Goal: Task Accomplishment & Management: Manage account settings

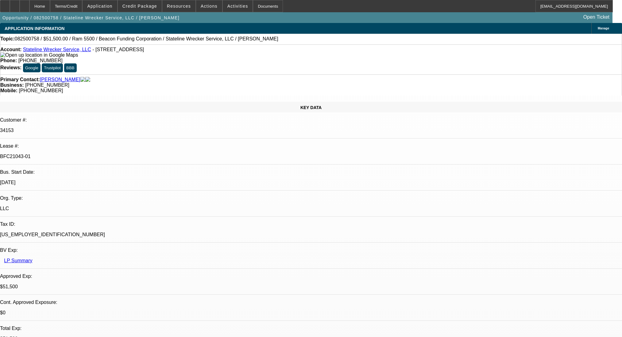
select select "0"
select select "2"
select select "0.1"
select select "4"
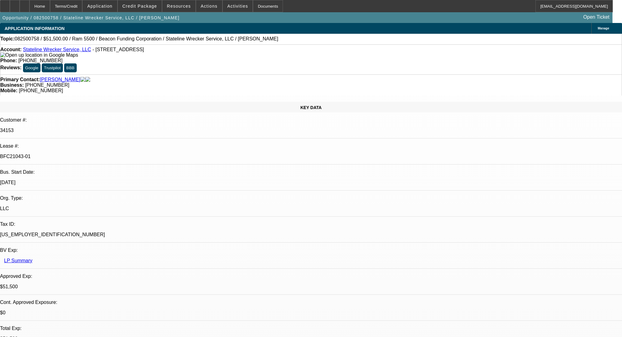
select select "0"
select select "2"
select select "0.1"
select select "4"
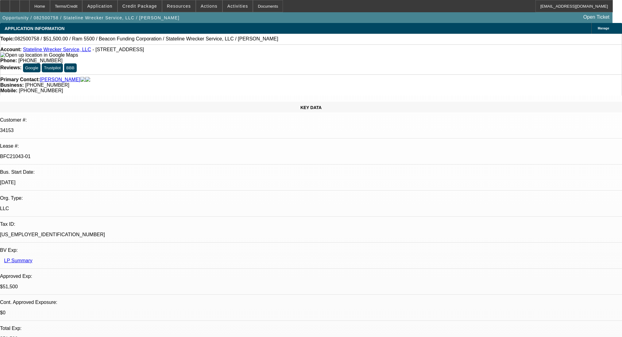
select select "0"
select select "2"
select select "0.1"
select select "4"
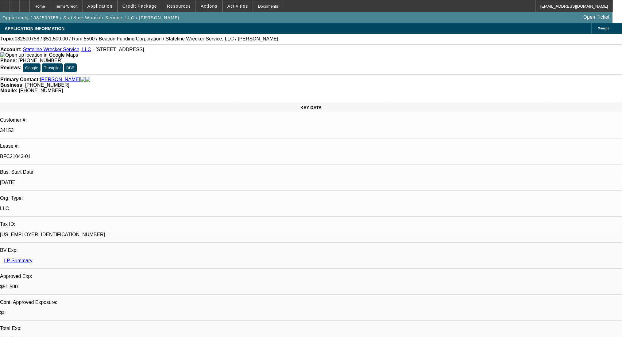
select select "0"
select select "2"
select select "0.1"
select select "4"
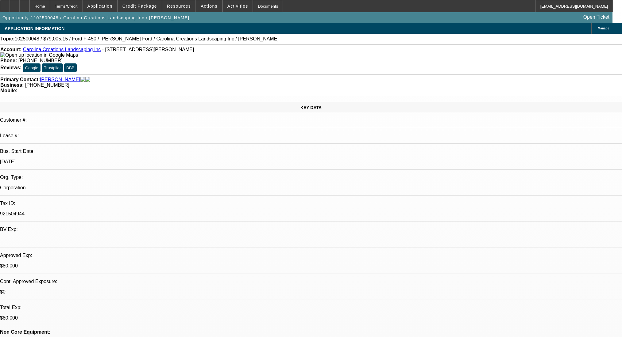
select select "0"
select select "0.1"
select select "4"
select select "0"
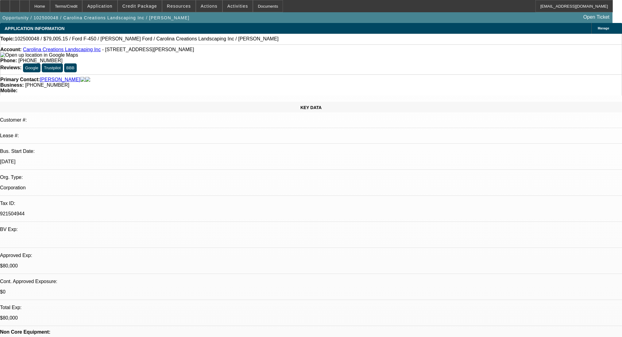
select select "0"
select select "0.1"
select select "4"
select select "0"
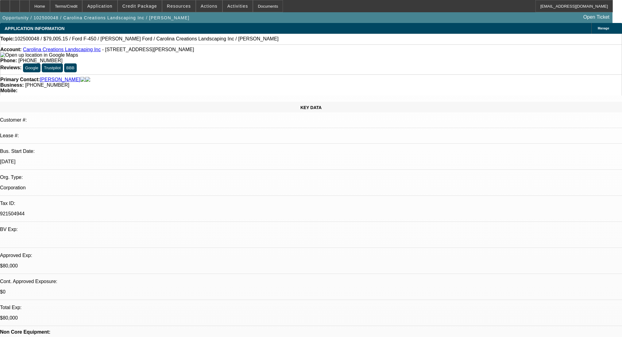
select select "0.1"
select select "4"
select select "0"
select select "2"
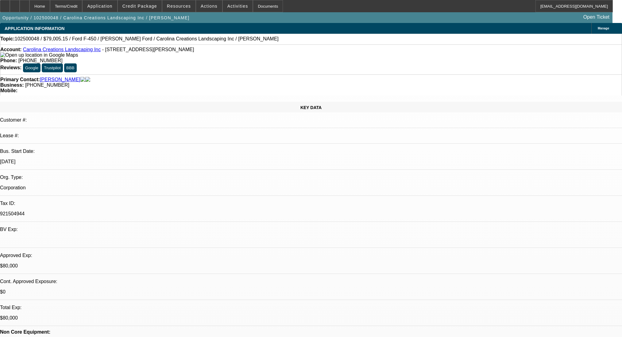
select select "0.1"
select select "4"
click at [25, 4] on icon at bounding box center [25, 4] width 0 height 0
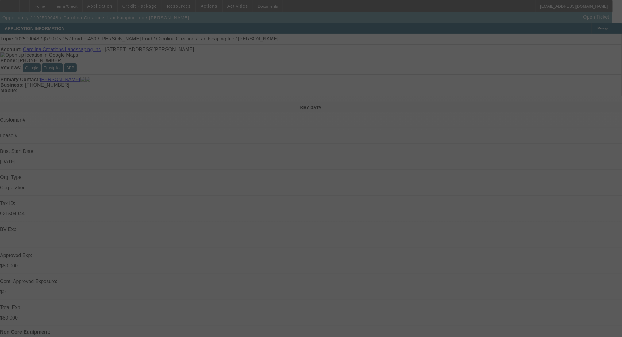
select select "0"
select select "0.1"
select select "4"
select select "0"
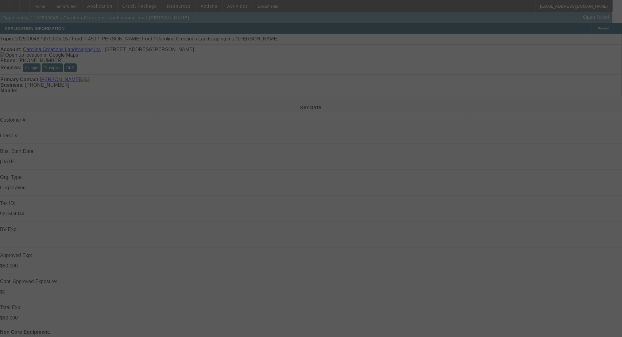
select select "0"
select select "0.1"
select select "4"
select select "0"
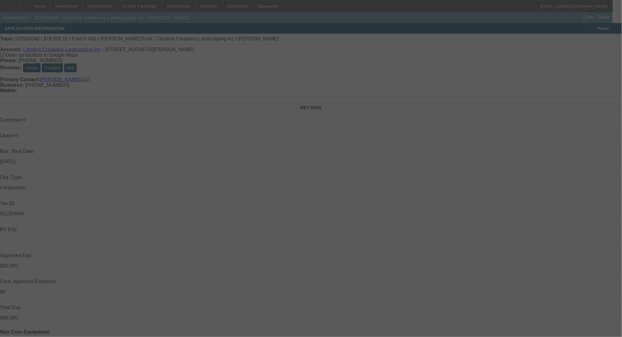
select select "0.1"
select select "4"
select select "0"
select select "2"
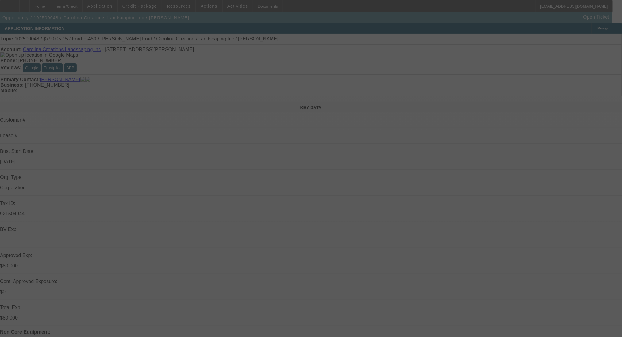
select select "0.1"
select select "4"
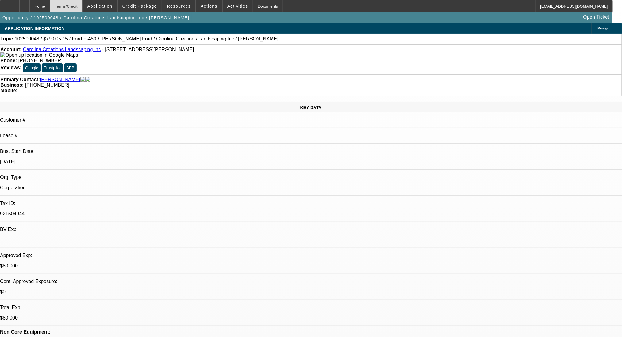
click at [83, 4] on div "Terms/Credit" at bounding box center [66, 6] width 33 height 12
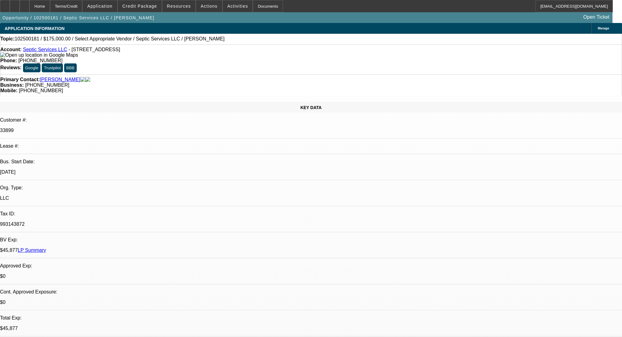
select select "0"
select select "2"
select select "0.1"
select select "4"
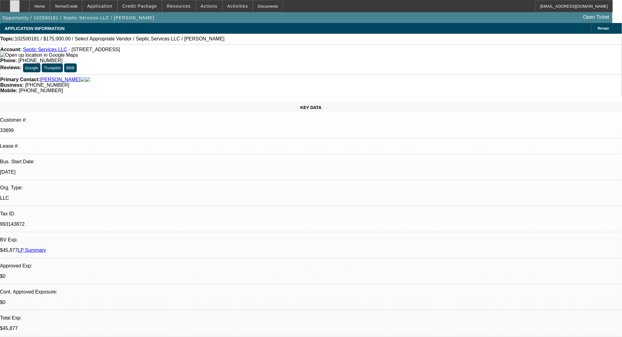
click at [20, 6] on div at bounding box center [15, 6] width 10 height 12
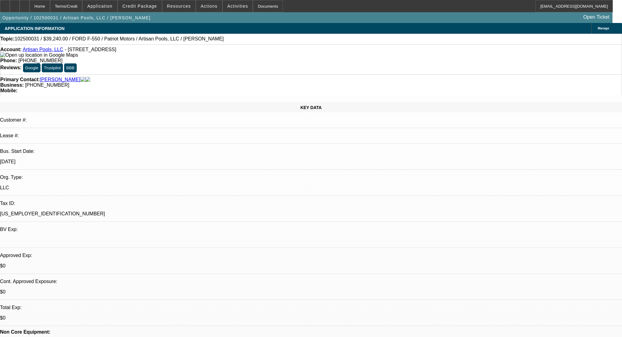
select select "0"
select select "3"
select select "0.1"
select select "4"
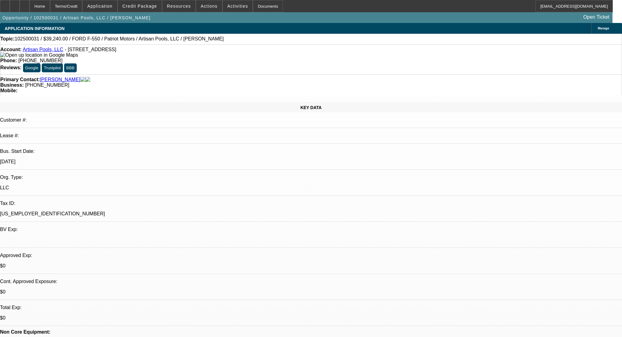
select select "0"
select select "3"
select select "0.1"
select select "4"
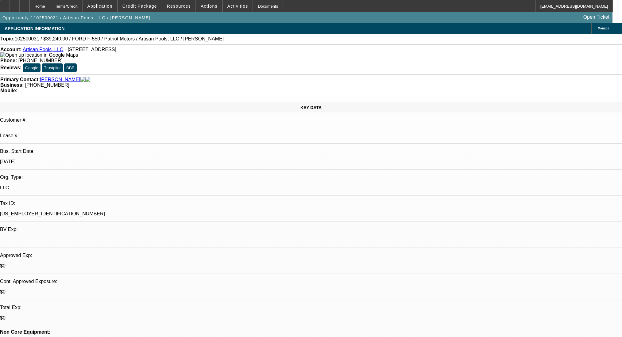
select select "0"
select select "3"
select select "0.1"
select select "4"
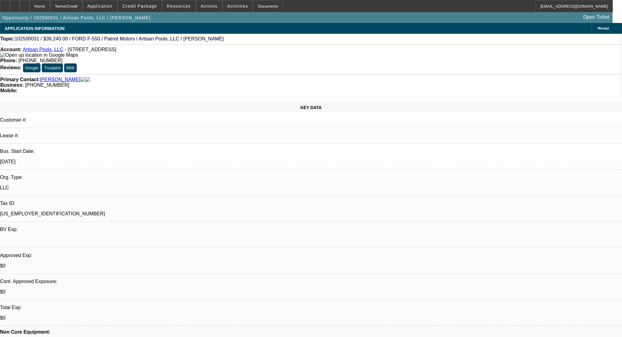
select select "0"
select select "3"
select select "0.1"
select select "4"
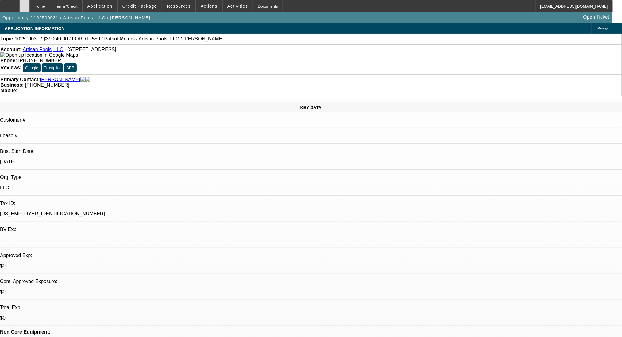
click at [25, 4] on icon at bounding box center [25, 4] width 0 height 0
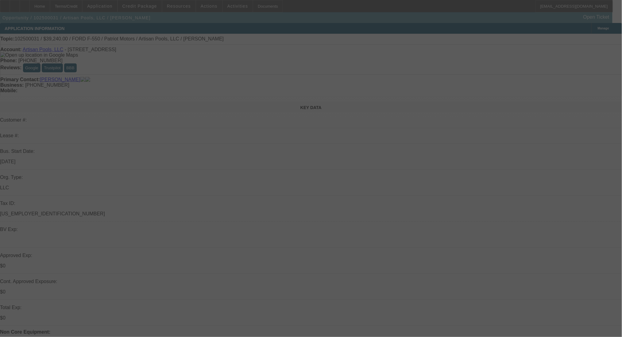
select select "0"
select select "3"
select select "0.1"
select select "4"
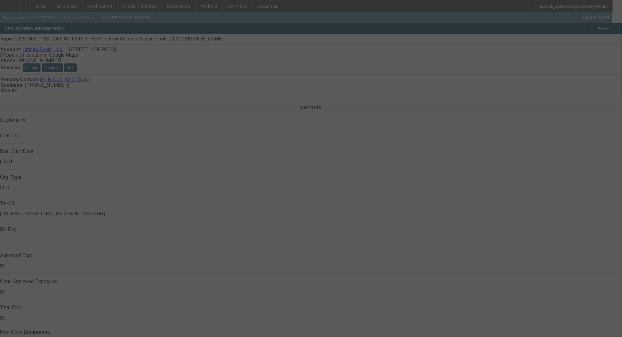
select select "0"
select select "3"
select select "0.1"
select select "4"
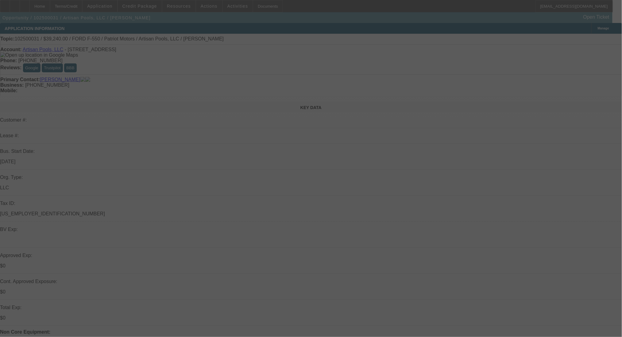
select select "0"
select select "3"
select select "0.1"
select select "4"
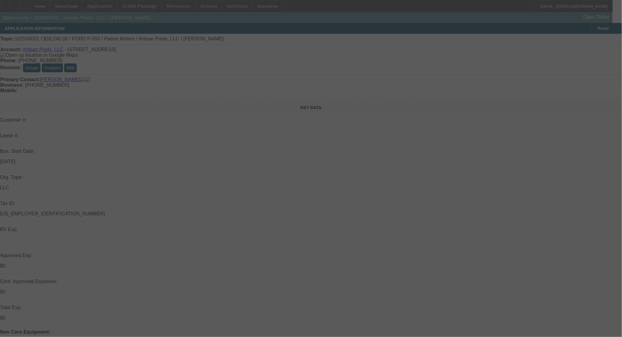
select select "0"
select select "3"
select select "0.1"
select select "4"
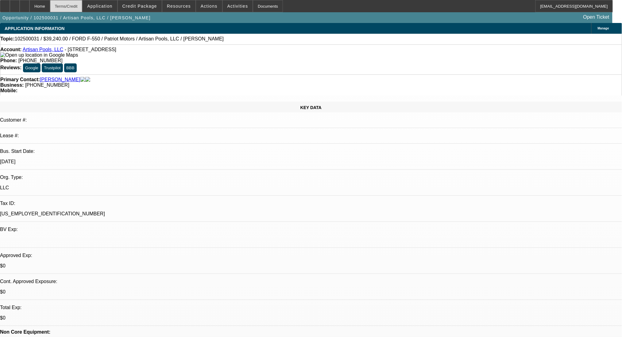
click at [83, 8] on div "Terms/Credit" at bounding box center [66, 6] width 33 height 12
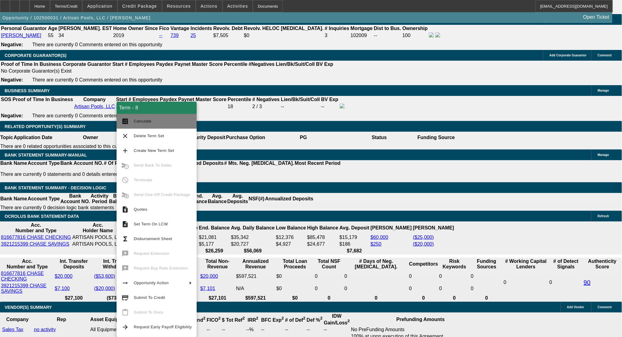
click at [141, 125] on button "calculate Calculate" at bounding box center [157, 121] width 80 height 15
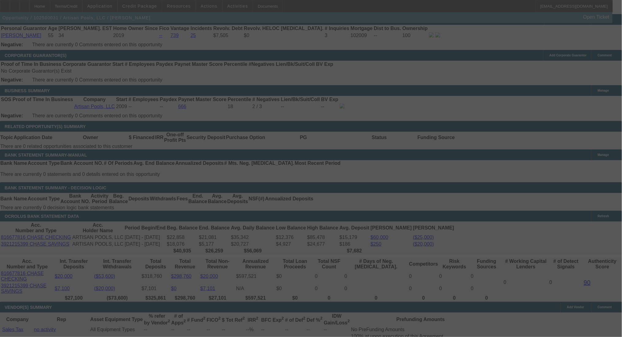
select select "0"
select select "3"
select select "0.1"
select select "4"
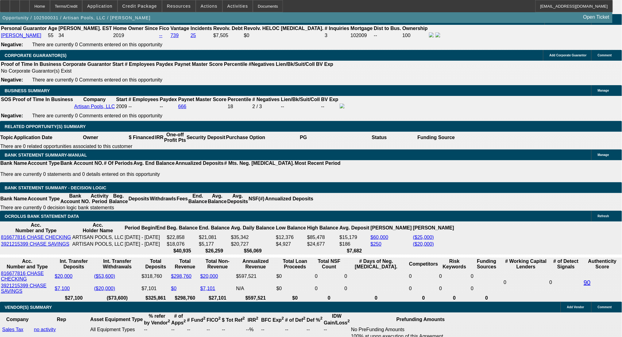
drag, startPoint x: 93, startPoint y: 201, endPoint x: 148, endPoint y: 206, distance: 55.5
type input "10"
type input "UNKNOWN"
type input "1014"
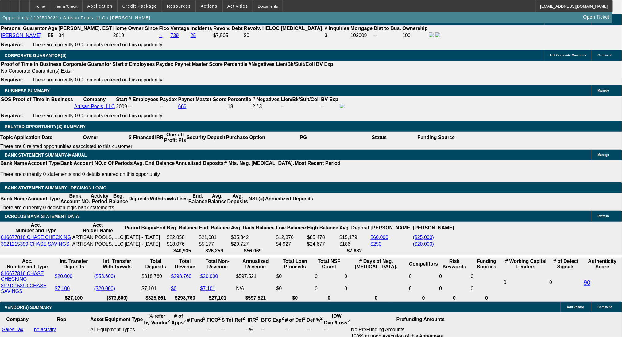
type input "11"
type input "$1,014.00"
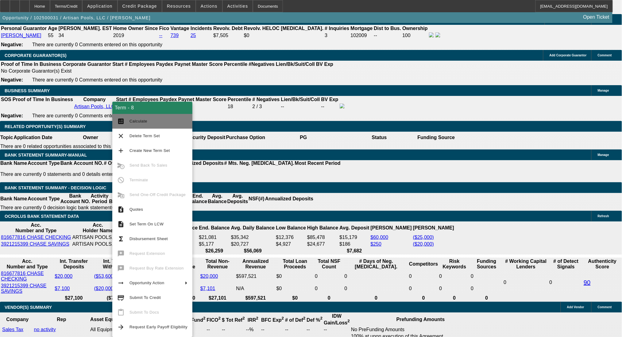
click at [143, 121] on span "Calculate" at bounding box center [138, 121] width 18 height 5
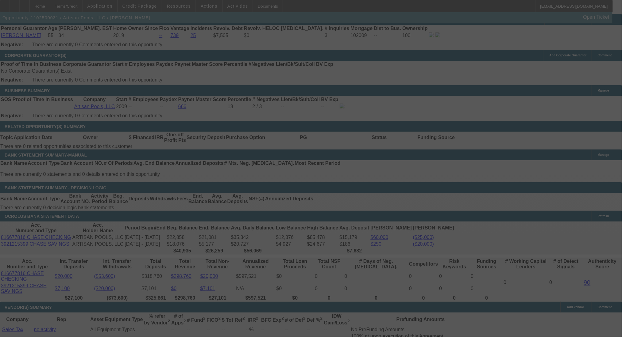
select select "0"
select select "3"
select select "0.1"
select select "4"
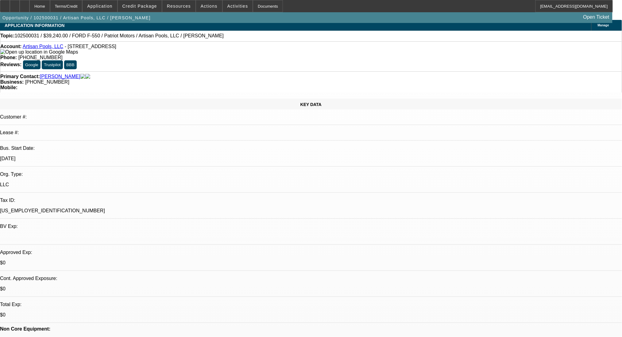
scroll to position [0, 0]
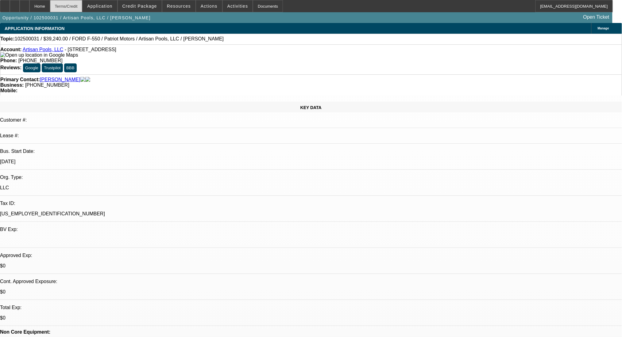
click at [74, 6] on div "Terms/Credit" at bounding box center [66, 6] width 33 height 12
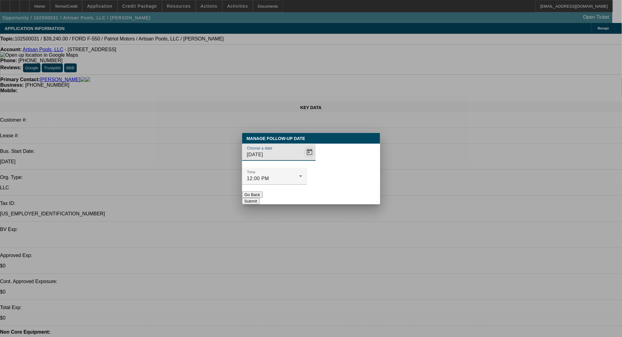
click at [302, 160] on span "Open calendar" at bounding box center [309, 152] width 15 height 15
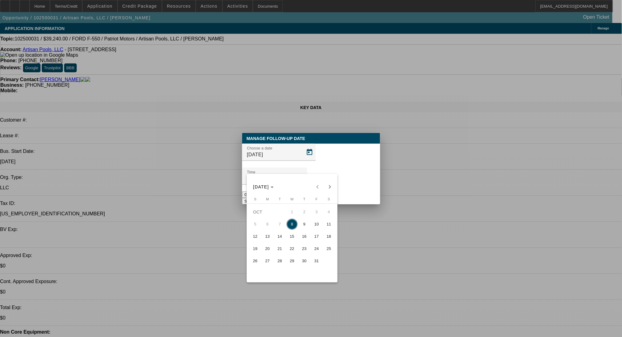
click at [305, 229] on span "9" at bounding box center [304, 224] width 11 height 11
type input "10/9/2025"
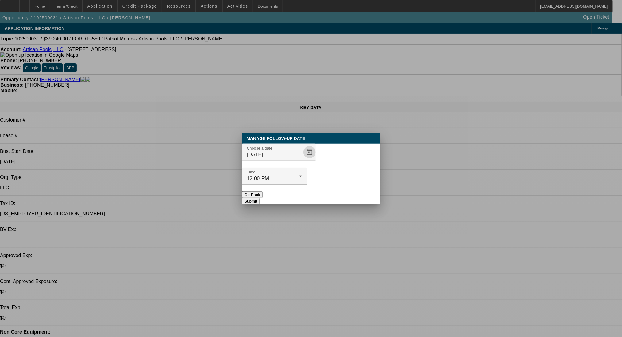
click at [259, 198] on button "Submit" at bounding box center [250, 201] width 17 height 6
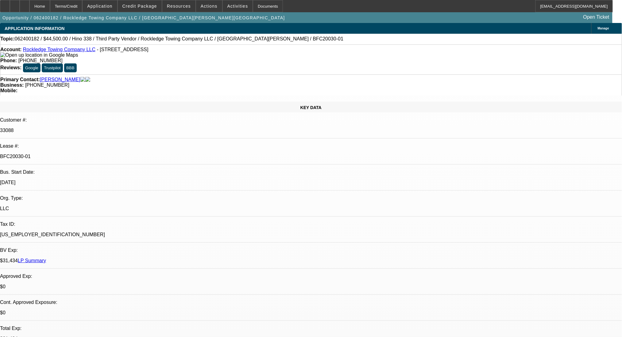
select select "0"
select select "2"
select select "0"
select select "6"
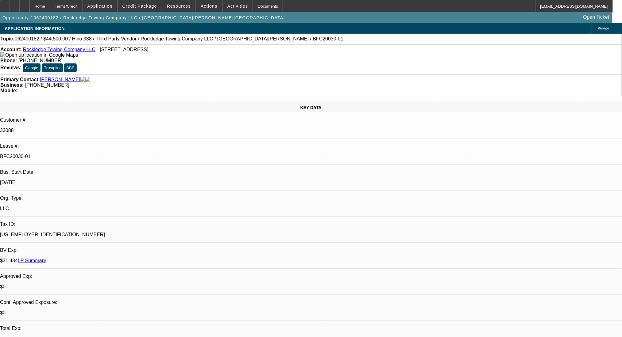
select select "0"
select select "2"
select select "0"
select select "6"
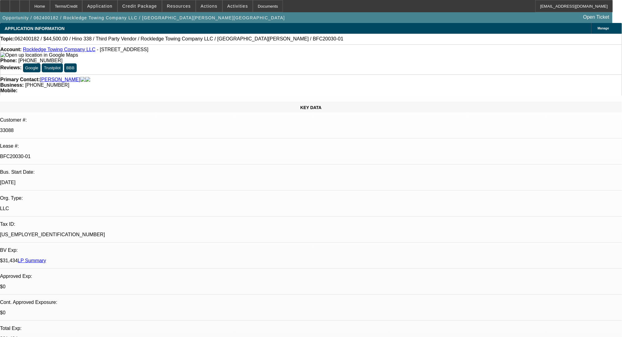
select select "0"
select select "2"
select select "0"
select select "6"
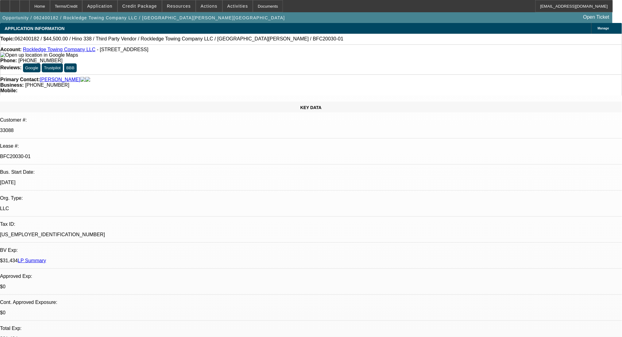
select select "0"
select select "2"
select select "0"
select select "6"
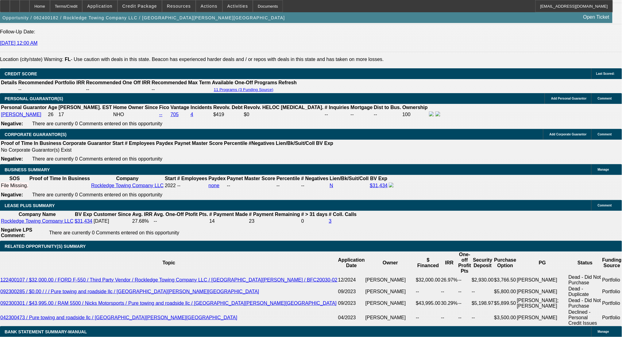
scroll to position [1063, 0]
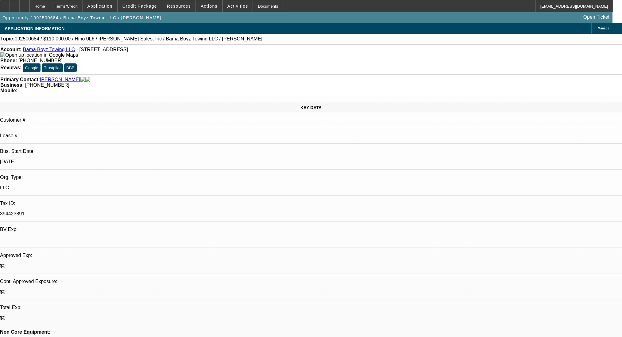
select select "0.2"
select select "2"
select select "0.1"
select select "4"
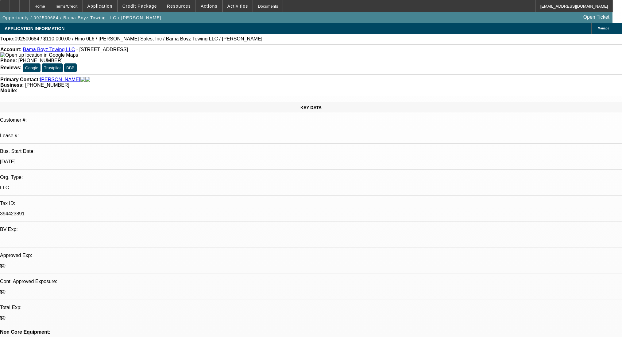
select select "0"
select select "2"
select select "0.1"
select select "4"
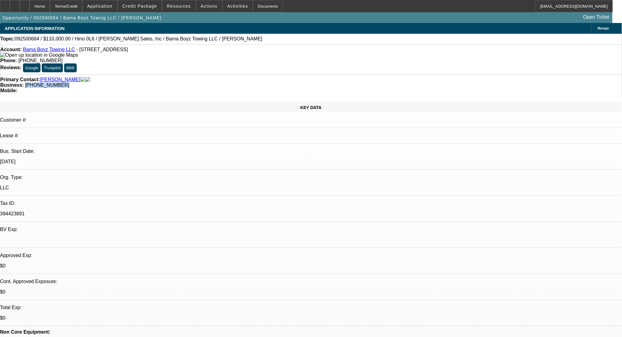
drag, startPoint x: 273, startPoint y: 71, endPoint x: 232, endPoint y: 73, distance: 40.6
click at [232, 75] on div "Primary Contact: [PERSON_NAME] Business: [PHONE_NUMBER] Mobile:" at bounding box center [311, 85] width 622 height 21
copy span "[PHONE_NUMBER]"
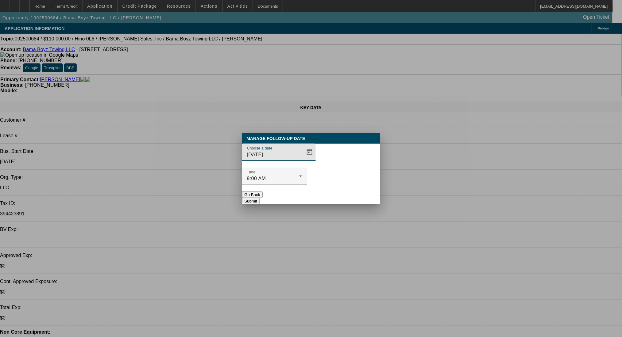
click at [302, 160] on span "Open calendar" at bounding box center [309, 152] width 15 height 15
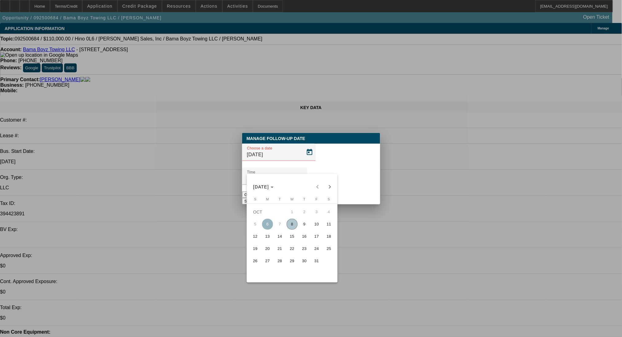
click at [313, 225] on span "10" at bounding box center [316, 224] width 11 height 11
type input "10/10/2025"
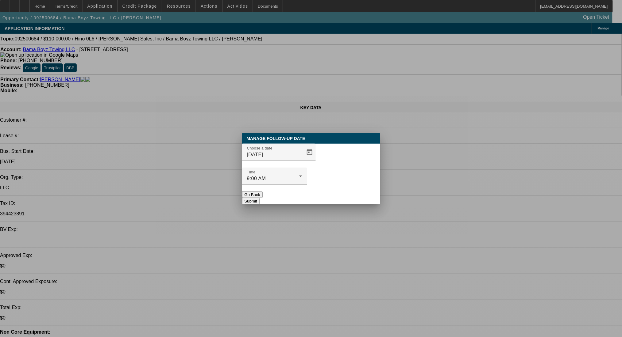
click at [259, 198] on button "Submit" at bounding box center [250, 201] width 17 height 6
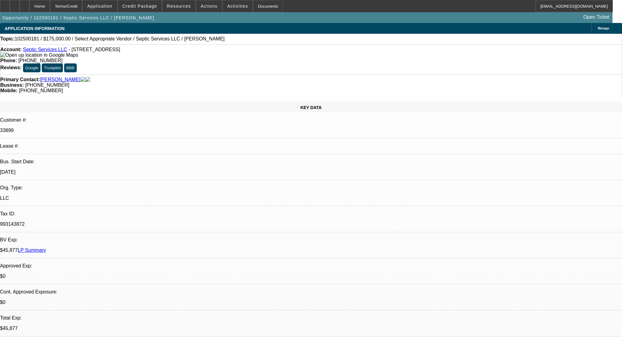
select select "0"
select select "2"
select select "0.1"
select select "4"
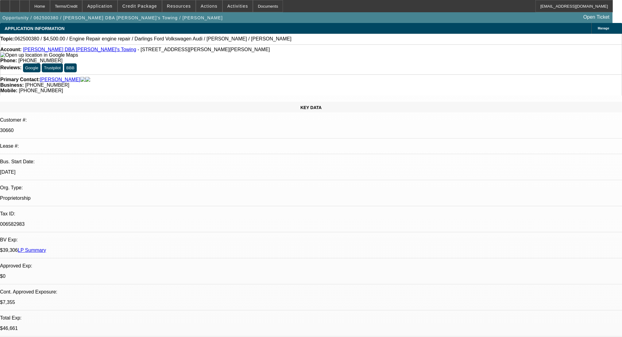
select select "0"
select select "2"
select select "0"
select select "6"
select select "0"
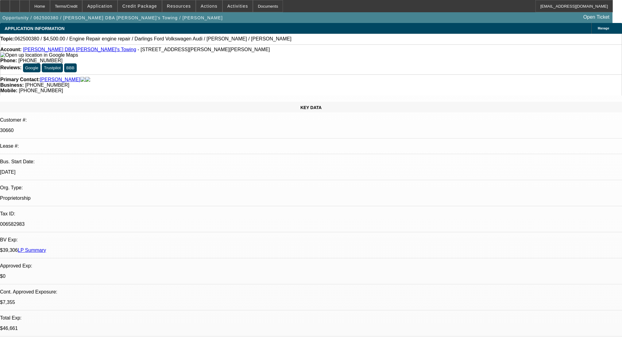
select select "2"
select select "0"
select select "6"
select select "0"
select select "2"
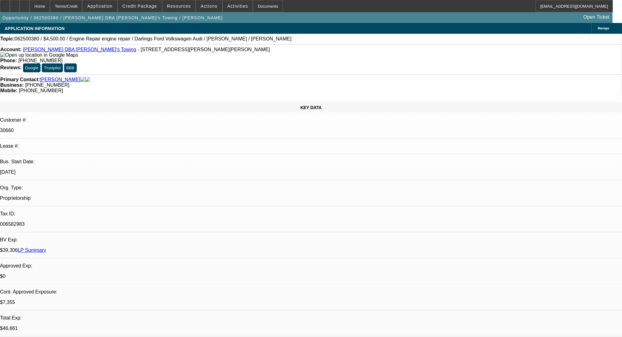
select select "2"
select select "0"
select select "6"
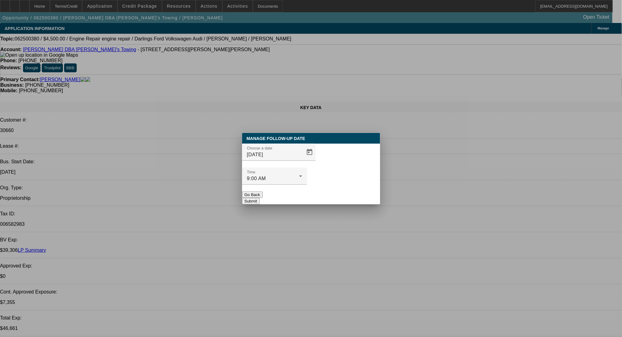
click at [259, 198] on button "Submit" at bounding box center [250, 201] width 17 height 6
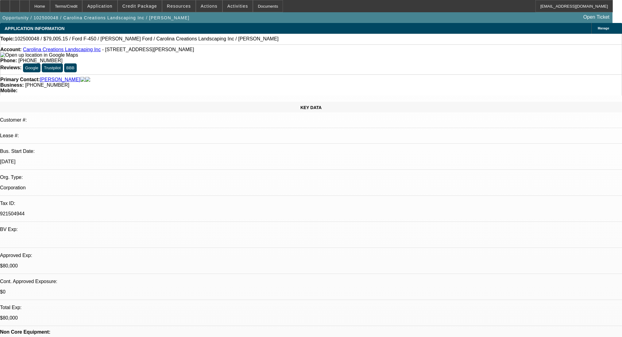
select select "0"
select select "0.1"
select select "4"
select select "0"
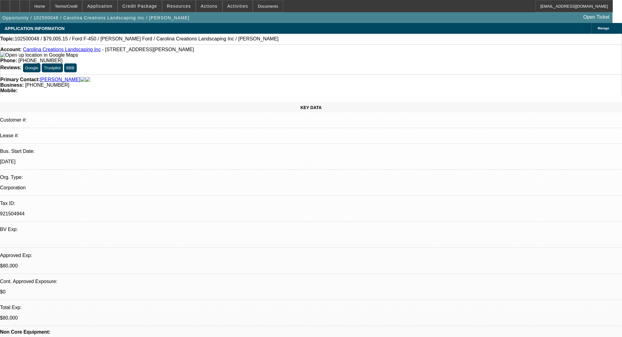
select select "0"
select select "0.1"
select select "4"
select select "0"
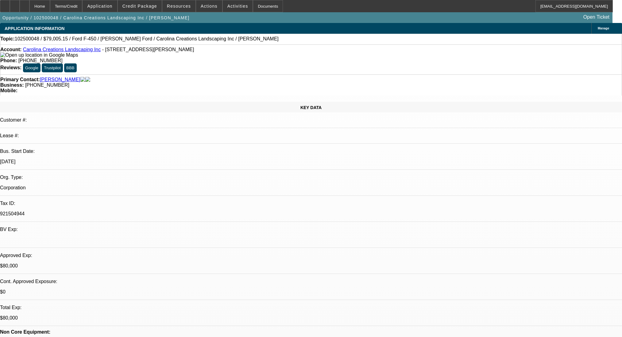
select select "0.1"
select select "4"
select select "0"
select select "2"
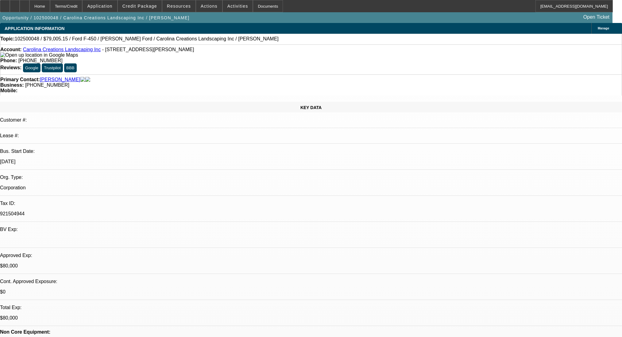
select select "0.1"
select select "4"
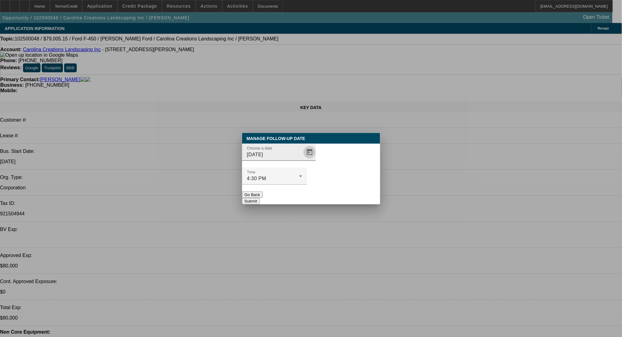
click at [302, 160] on span "Open calendar" at bounding box center [309, 152] width 15 height 15
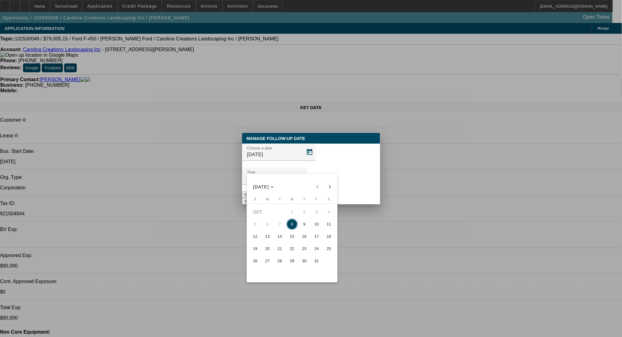
click at [300, 224] on span "9" at bounding box center [304, 224] width 11 height 11
type input "10/9/2025"
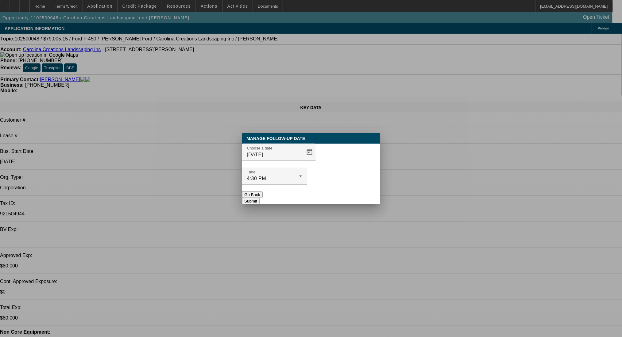
click at [259, 198] on button "Submit" at bounding box center [250, 201] width 17 height 6
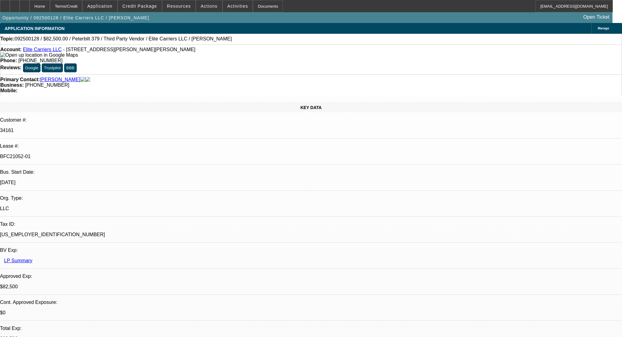
select select "0"
select select "2"
select select "0.1"
select select "4"
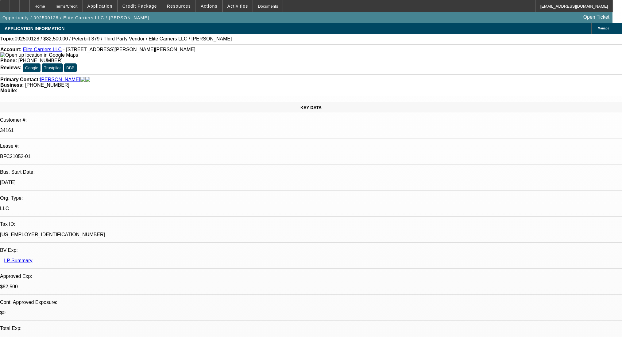
select select "0"
select select "2"
select select "0.1"
select select "4"
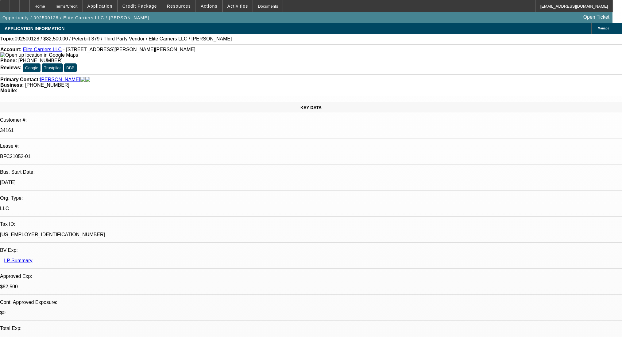
select select "0"
select select "2"
select select "0.1"
select select "4"
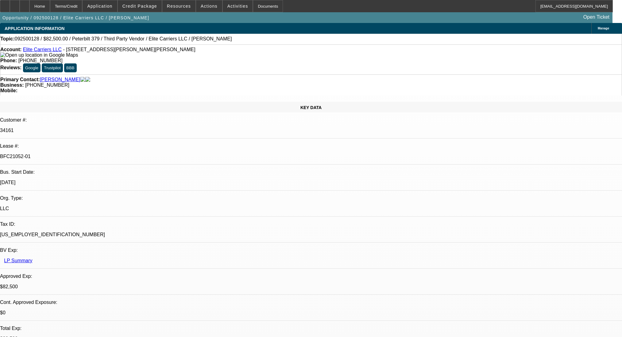
select select "0"
select select "2"
select select "0.1"
select select "4"
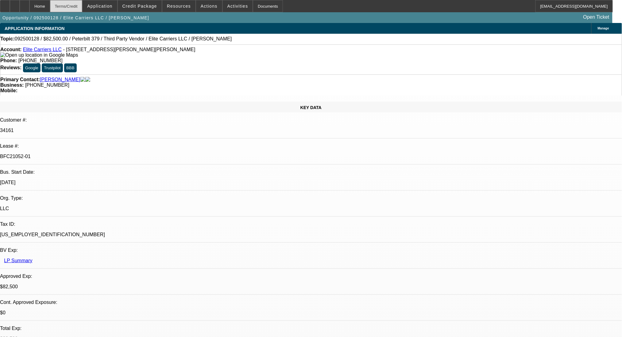
click at [75, 6] on div "Terms/Credit" at bounding box center [66, 6] width 33 height 12
select select "0"
select select "2"
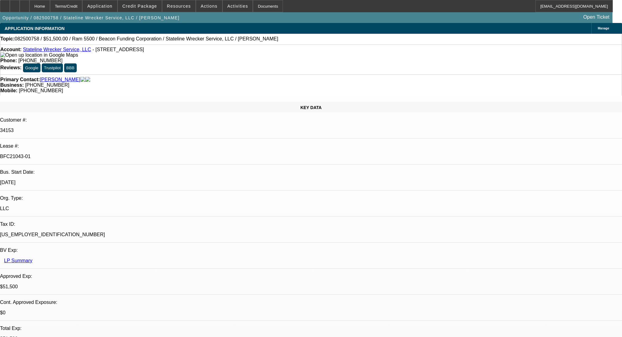
select select "0.1"
select select "4"
select select "0"
select select "2"
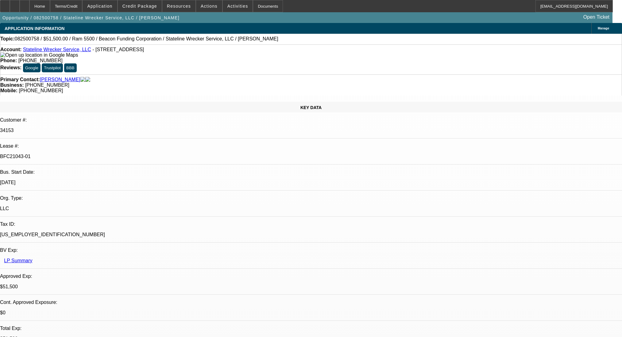
select select "0.1"
select select "4"
select select "0"
select select "2"
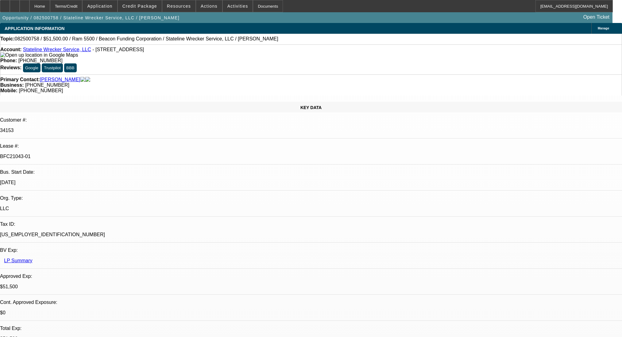
select select "0.1"
select select "4"
select select "0"
select select "2"
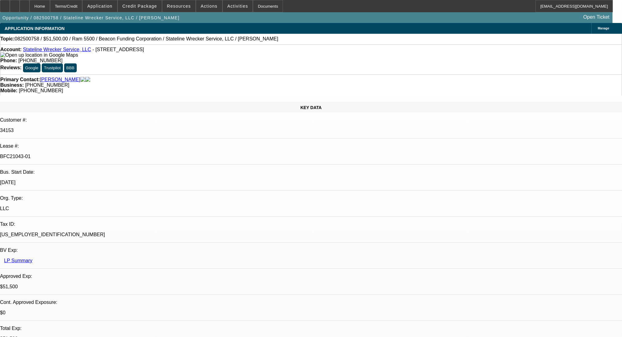
select select "0.1"
select select "4"
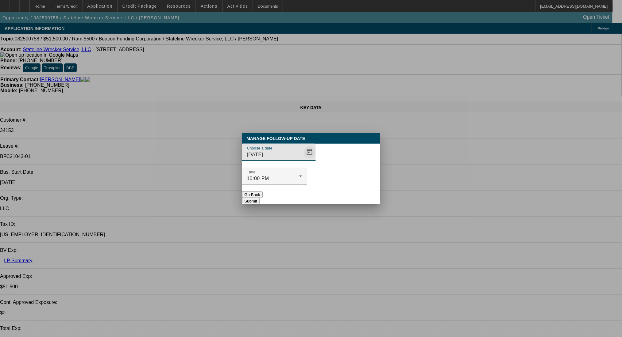
click at [302, 160] on span "Open calendar" at bounding box center [309, 152] width 15 height 15
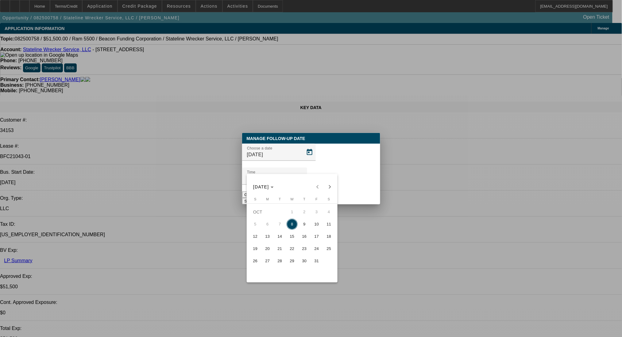
click at [313, 226] on span "10" at bounding box center [316, 224] width 11 height 11
type input "10/10/2025"
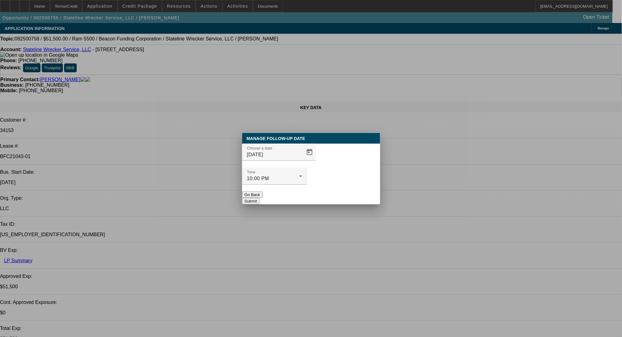
click at [259, 198] on button "Submit" at bounding box center [250, 201] width 17 height 6
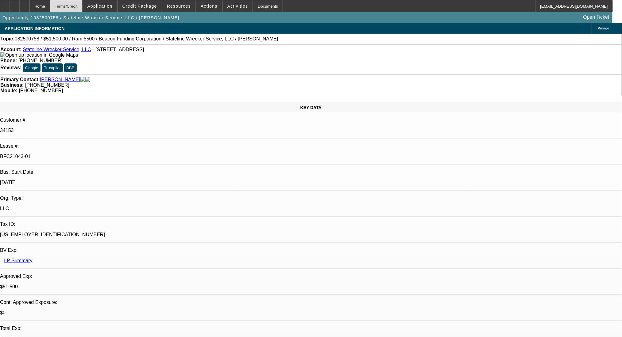
click at [80, 8] on div "Terms/Credit" at bounding box center [66, 6] width 33 height 12
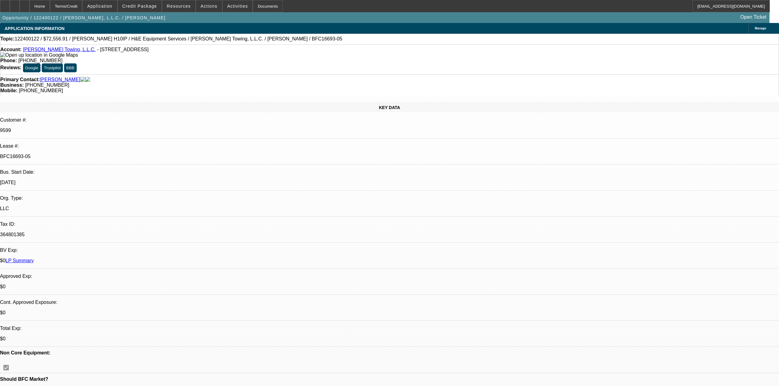
select select "0"
select select "3"
select select "0"
select select "6"
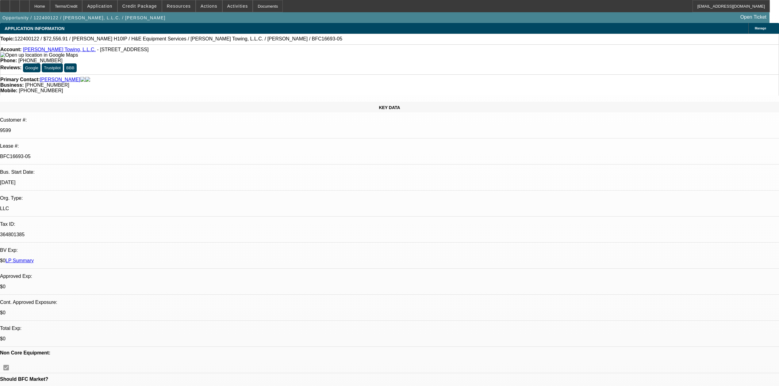
select select "0"
select select "3"
select select "0"
select select "6"
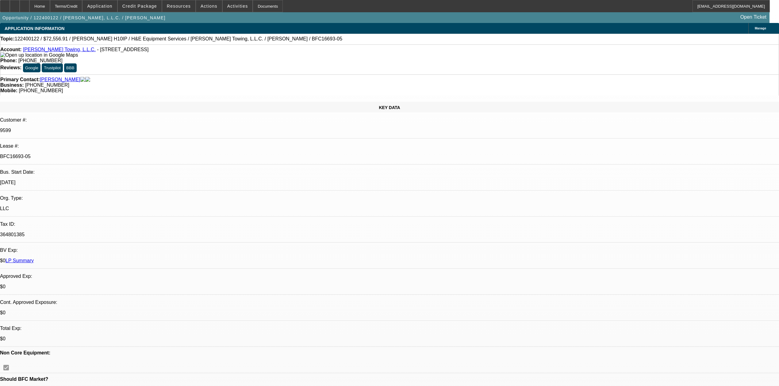
select select "0"
select select "6"
select select "0"
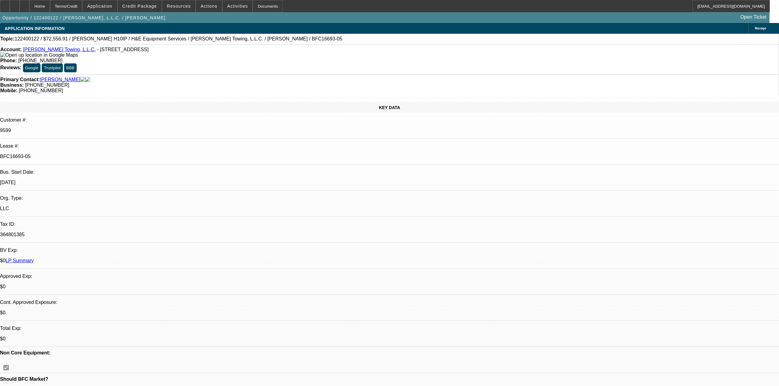
select select "0"
select select "2"
select select "0"
select select "6"
drag, startPoint x: 128, startPoint y: 103, endPoint x: 83, endPoint y: 105, distance: 45.7
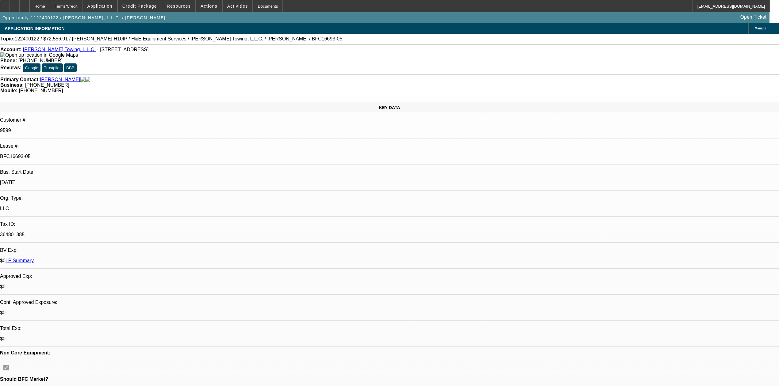
click at [83, 144] on div "Lease #: BFC16693-05" at bounding box center [389, 154] width 779 height 21
copy div "BFC16693-05"
